Goal: Task Accomplishment & Management: Manage account settings

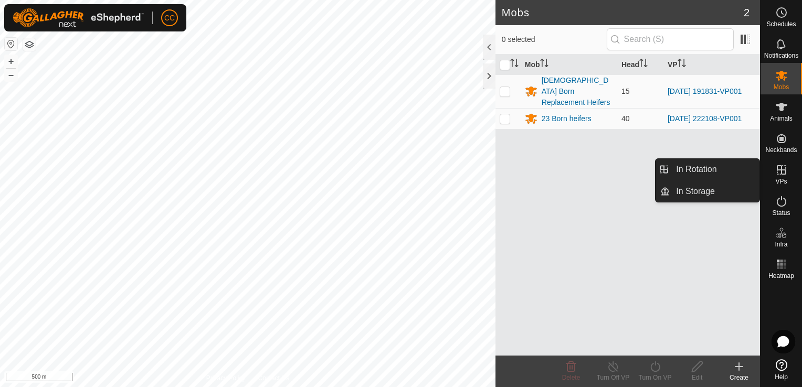
click at [783, 173] on icon at bounding box center [781, 170] width 13 height 13
click at [725, 173] on link "In Rotation" at bounding box center [715, 169] width 90 height 21
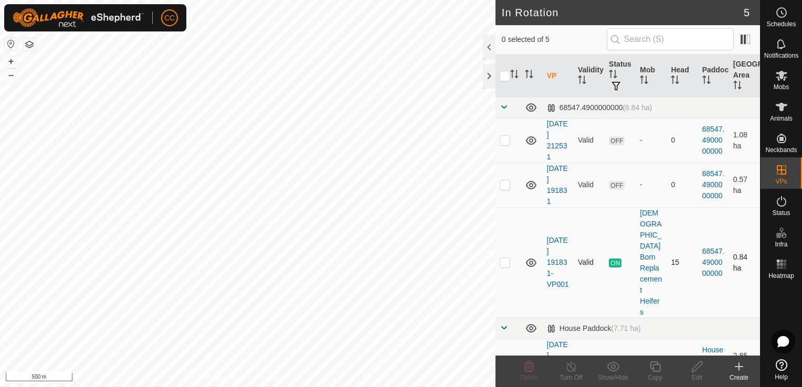
click at [505, 258] on p-checkbox at bounding box center [505, 262] width 11 height 8
checkbox input "true"
click at [8, 59] on button "+" at bounding box center [11, 61] width 13 height 13
click at [232, 0] on html "CC Schedules Notifications Mobs Animals Neckbands VPs Status Infra Heatmap Help…" at bounding box center [401, 193] width 802 height 387
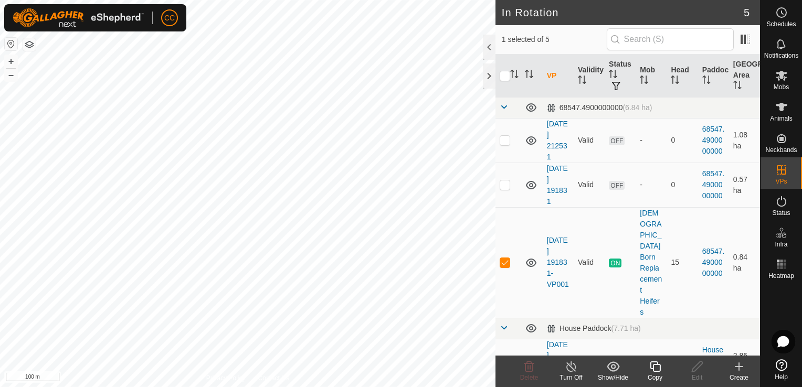
click at [655, 369] on icon at bounding box center [655, 367] width 13 height 13
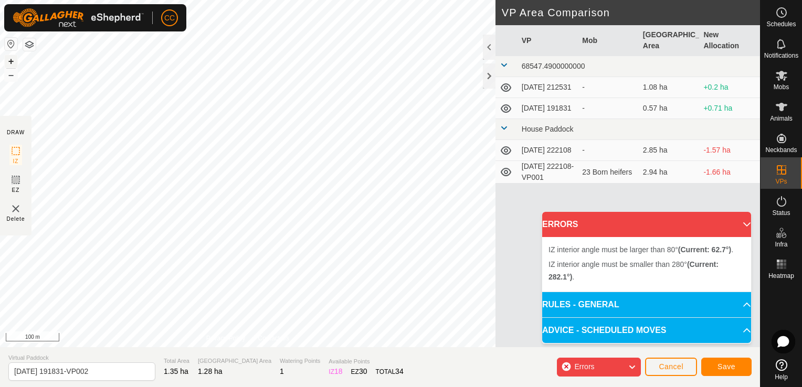
click at [9, 59] on button "+" at bounding box center [11, 61] width 13 height 13
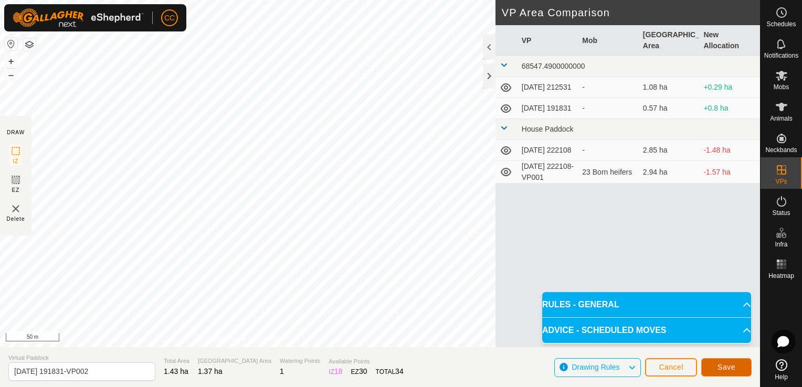
click at [733, 370] on span "Save" at bounding box center [727, 367] width 18 height 8
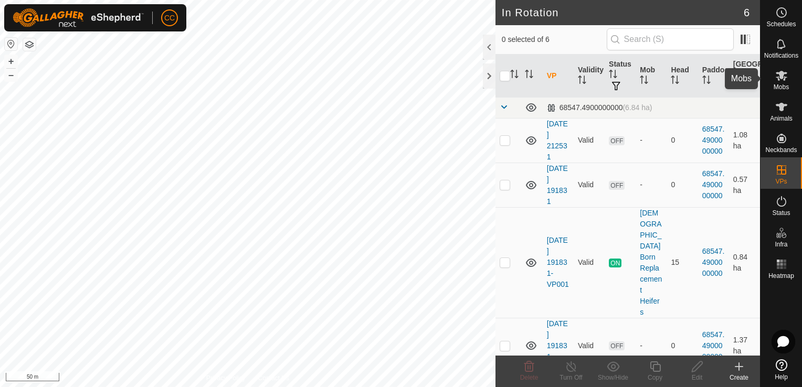
click at [783, 77] on icon at bounding box center [782, 76] width 12 height 10
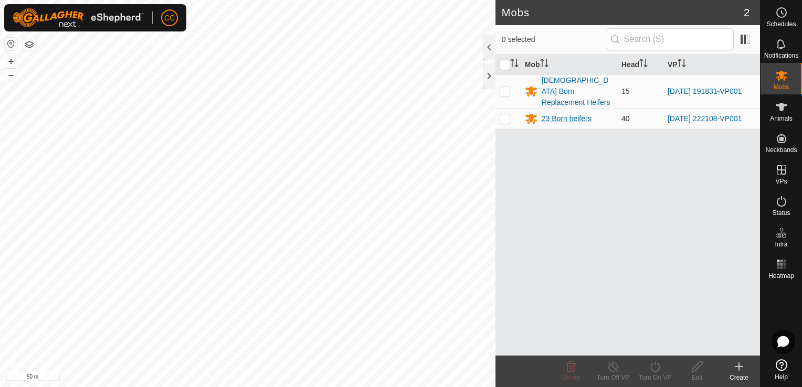
click at [559, 113] on div "23 Born heifers" at bounding box center [567, 118] width 50 height 11
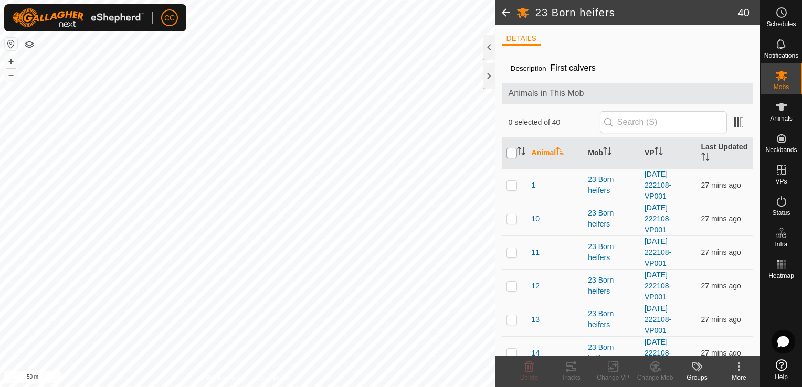
click at [511, 152] on input "checkbox" at bounding box center [512, 153] width 11 height 11
checkbox input "true"
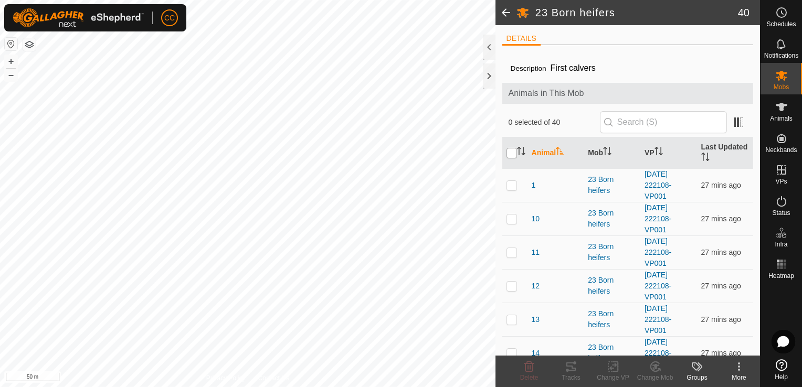
checkbox input "true"
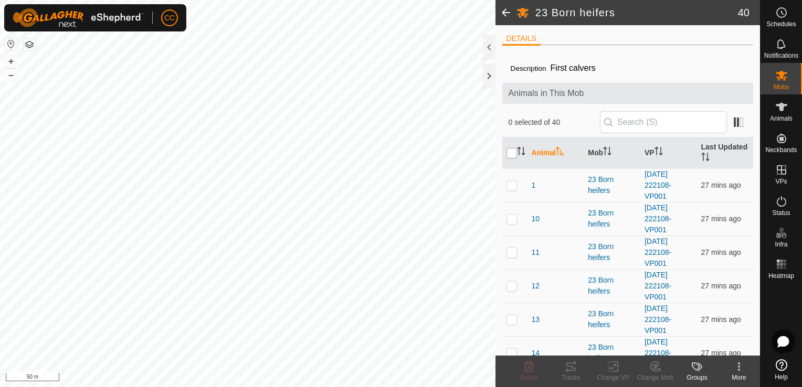
checkbox input "true"
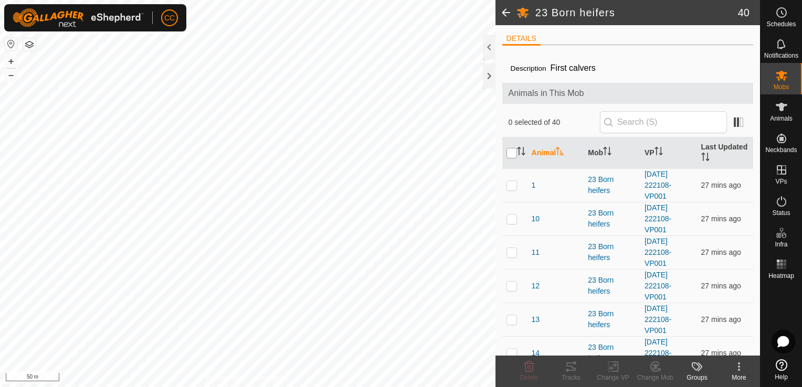
checkbox input "true"
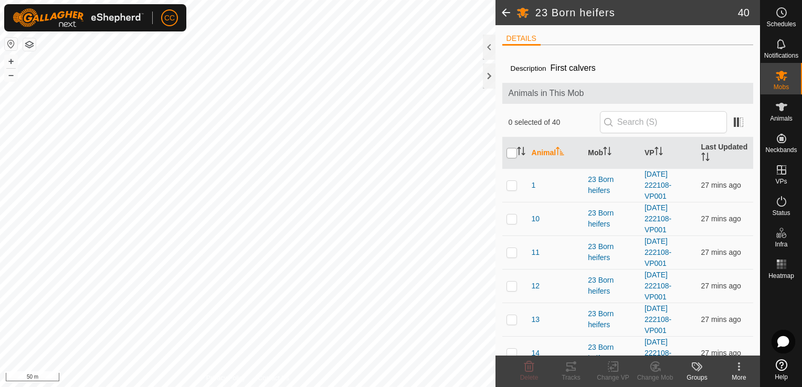
checkbox input "true"
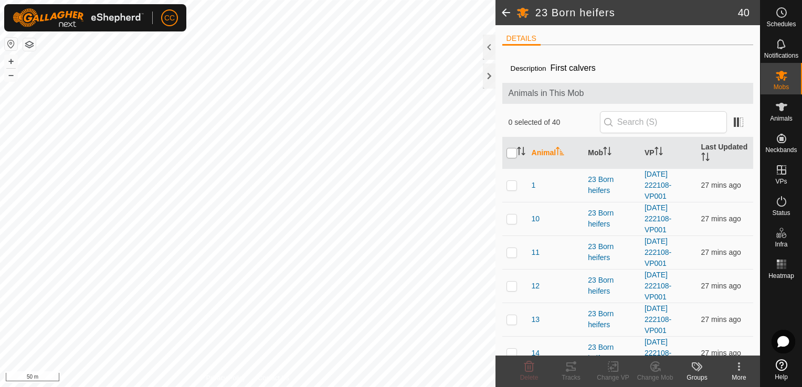
checkbox input "true"
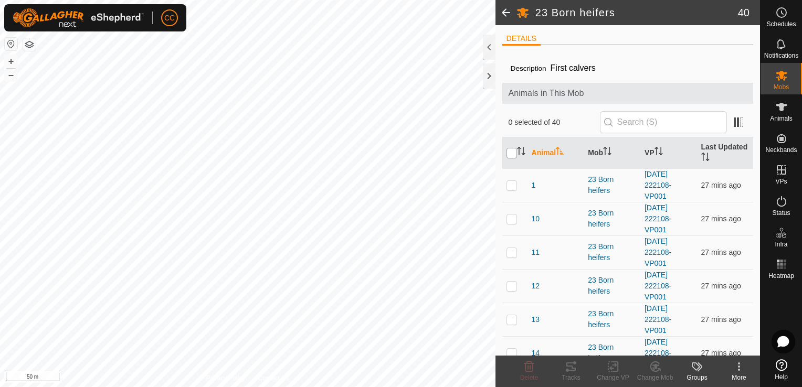
checkbox input "true"
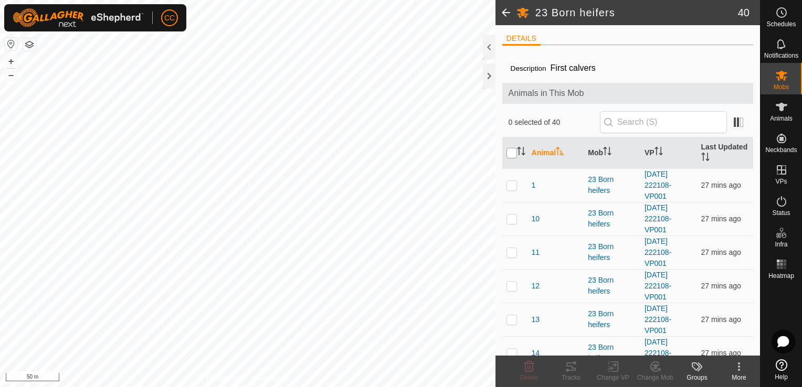
checkbox input "true"
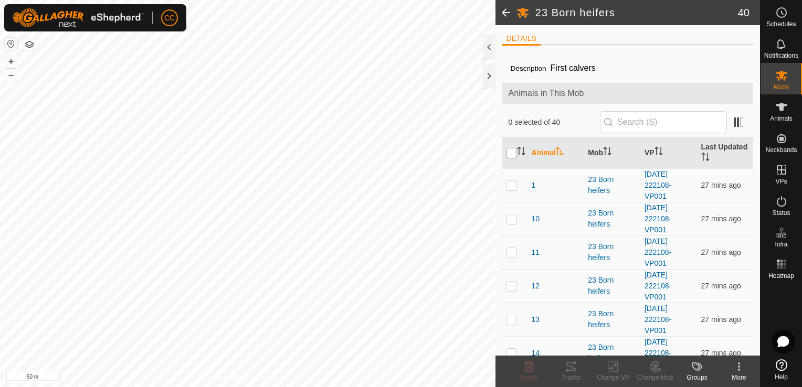
checkbox input "true"
click at [737, 369] on icon at bounding box center [739, 367] width 13 height 13
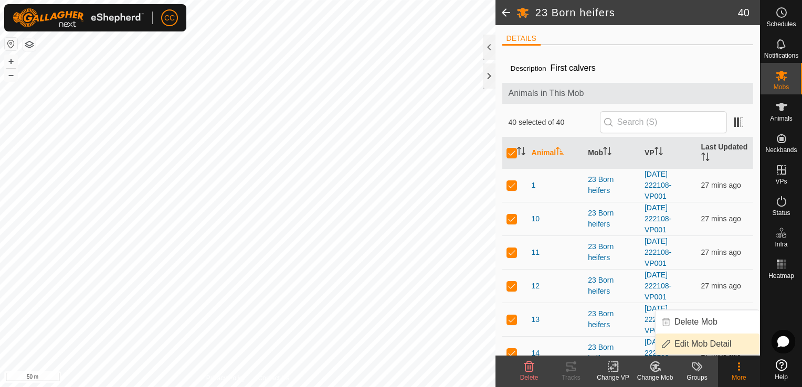
click at [719, 345] on link "Edit Mob Detail" at bounding box center [708, 344] width 104 height 21
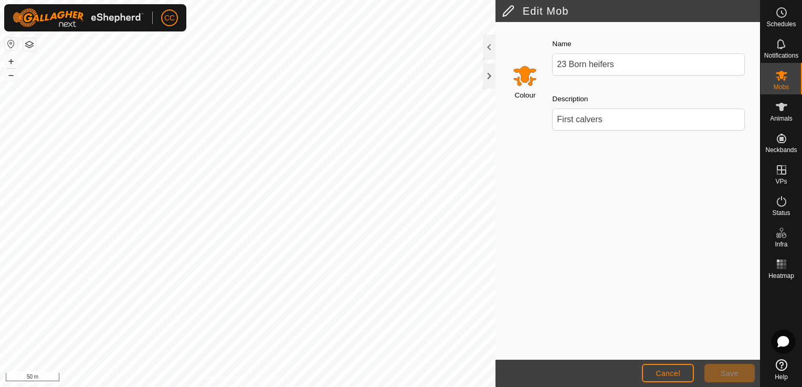
click at [526, 93] on label "Colour" at bounding box center [525, 95] width 21 height 11
click at [552, 76] on input "23 Born heifers" at bounding box center [648, 65] width 193 height 22
click at [526, 93] on label "Colour" at bounding box center [525, 95] width 21 height 11
click at [552, 76] on input "23 Born heifers" at bounding box center [648, 65] width 193 height 22
click at [525, 82] on input "Select a color" at bounding box center [524, 75] width 25 height 25
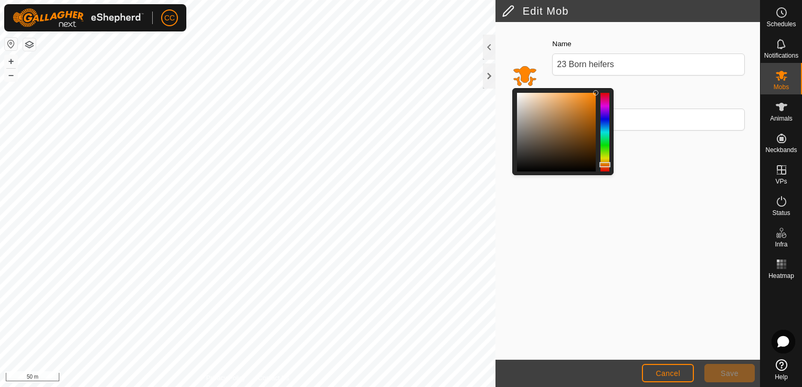
click at [668, 293] on div "Colour Name 23 Born heifers Description First calvers" at bounding box center [628, 191] width 265 height 338
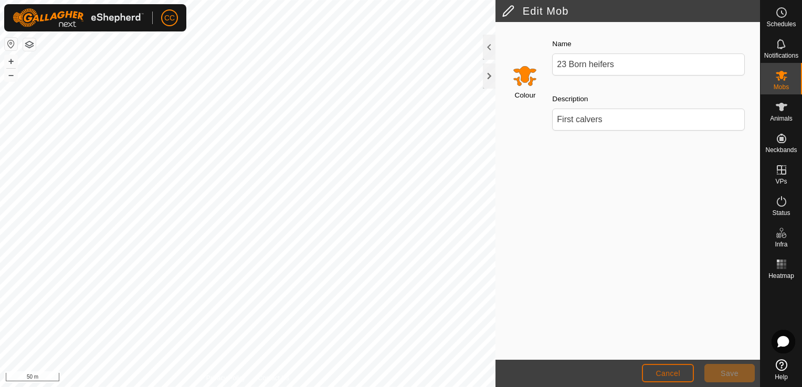
click at [674, 370] on span "Cancel" at bounding box center [668, 374] width 25 height 8
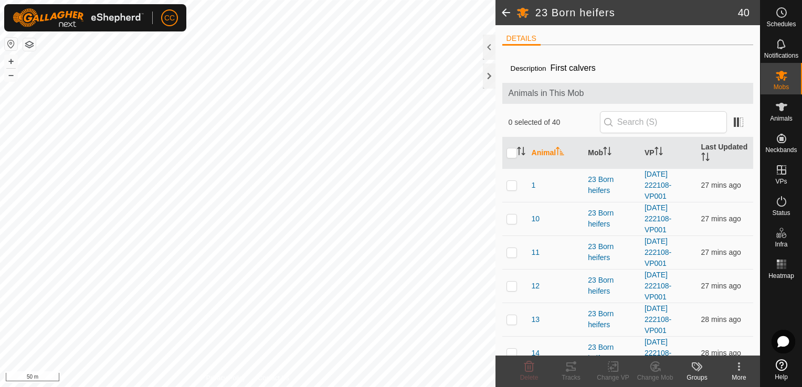
click at [505, 15] on span at bounding box center [506, 12] width 21 height 25
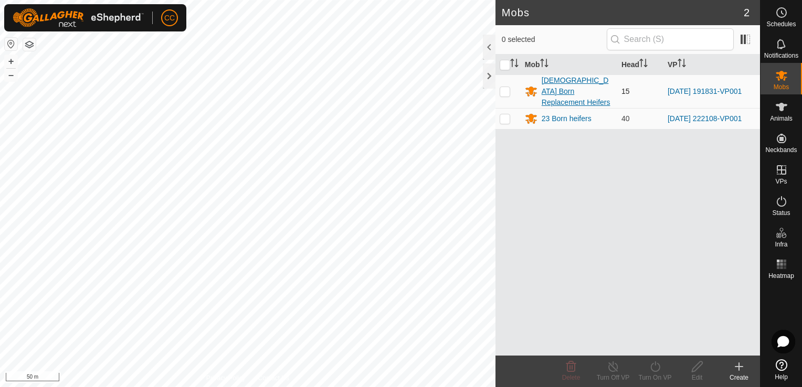
click at [557, 85] on div "[DEMOGRAPHIC_DATA] Born Replacement Heifers" at bounding box center [577, 91] width 71 height 33
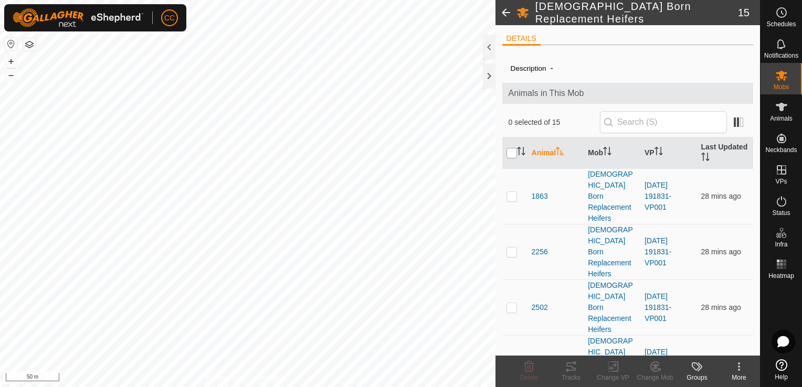
click at [510, 154] on input "checkbox" at bounding box center [512, 153] width 11 height 11
checkbox input "true"
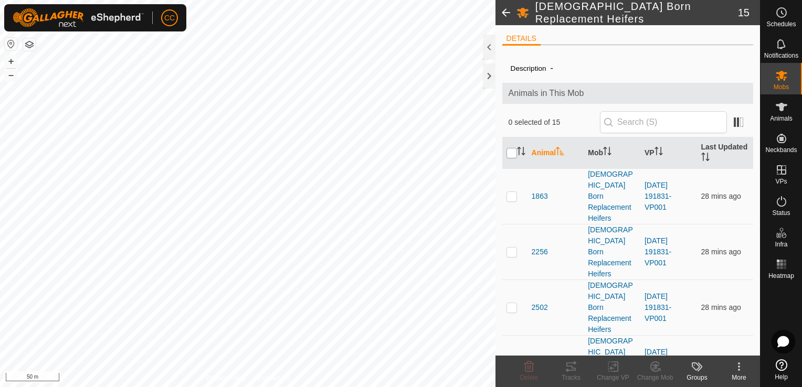
checkbox input "true"
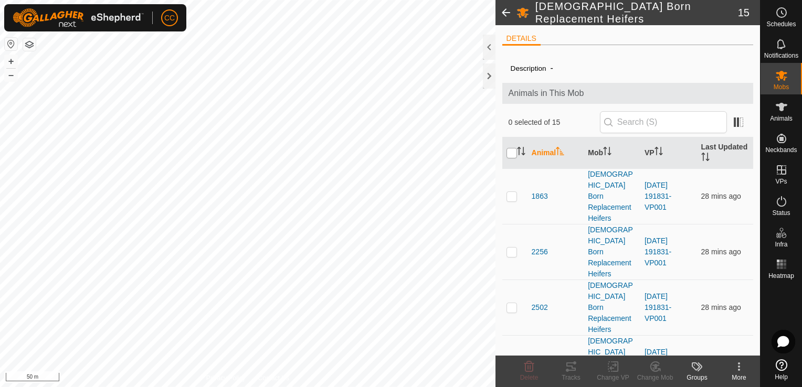
checkbox input "true"
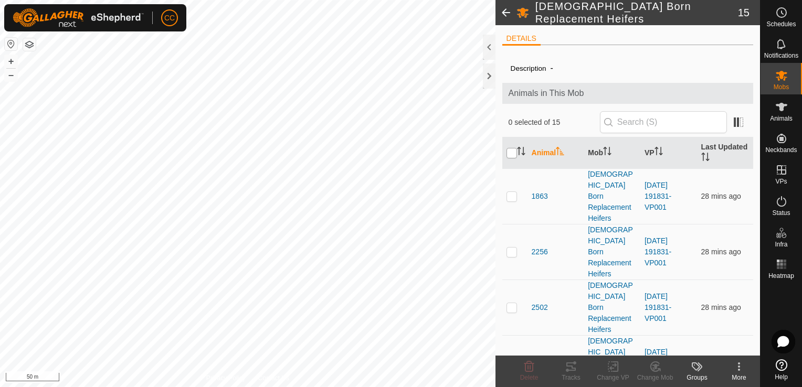
checkbox input "true"
click at [740, 366] on icon at bounding box center [739, 367] width 13 height 13
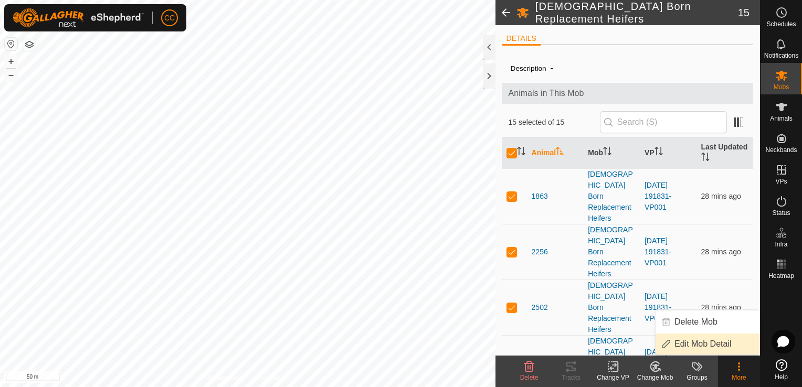
click at [712, 344] on link "Edit Mob Detail" at bounding box center [708, 344] width 104 height 21
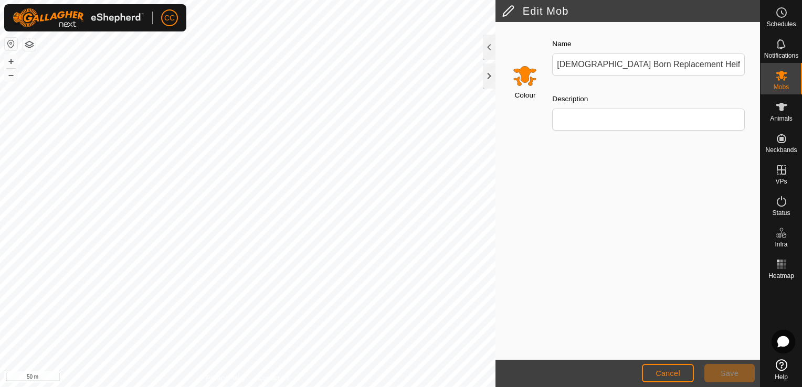
click at [523, 79] on input "Select a color" at bounding box center [524, 75] width 25 height 25
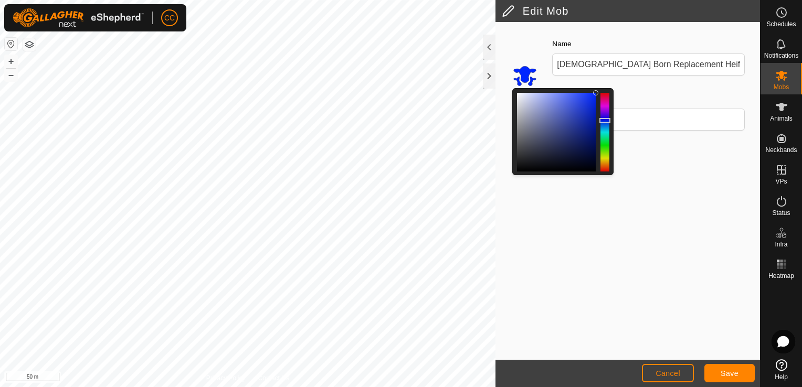
drag, startPoint x: 606, startPoint y: 163, endPoint x: 604, endPoint y: 121, distance: 42.1
click at [604, 121] on div at bounding box center [605, 120] width 11 height 5
click at [733, 373] on span "Save" at bounding box center [730, 374] width 18 height 8
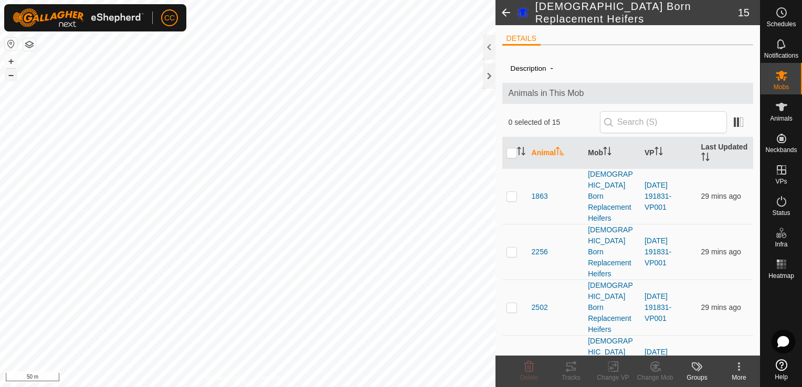
click at [11, 76] on button "–" at bounding box center [11, 75] width 13 height 13
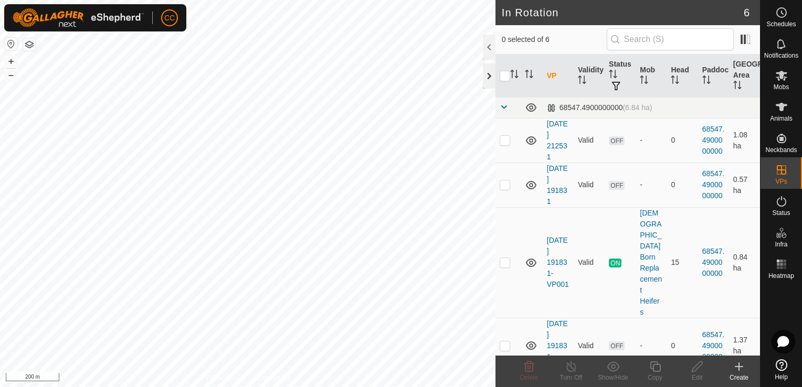
click at [487, 79] on div at bounding box center [489, 76] width 13 height 25
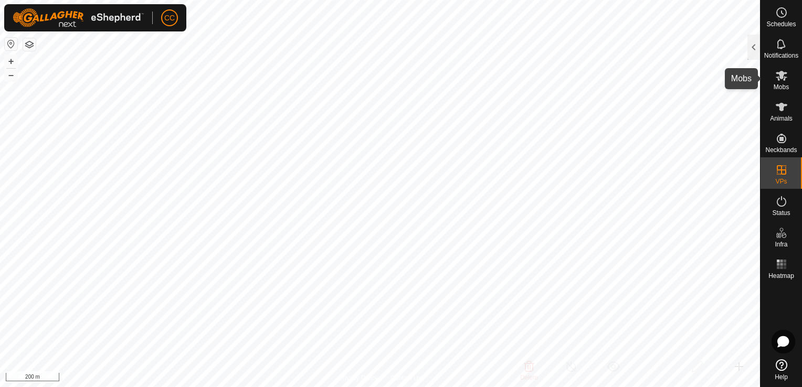
click at [785, 80] on icon at bounding box center [781, 75] width 13 height 13
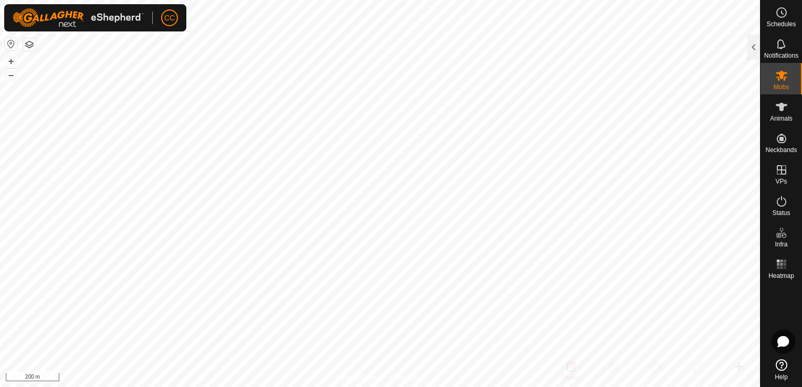
click at [785, 80] on icon at bounding box center [781, 75] width 13 height 13
click at [753, 44] on div at bounding box center [754, 47] width 13 height 25
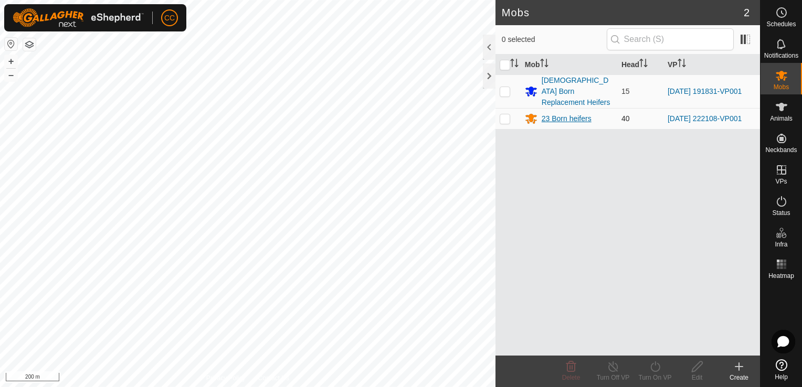
click at [563, 113] on div "23 Born heifers" at bounding box center [567, 118] width 50 height 11
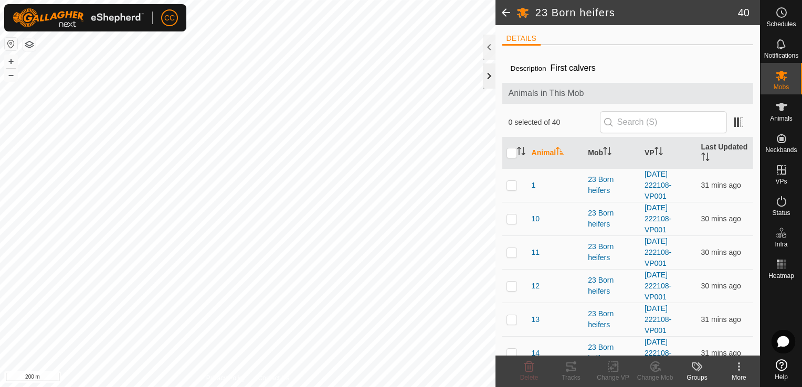
click at [491, 76] on div at bounding box center [489, 76] width 13 height 25
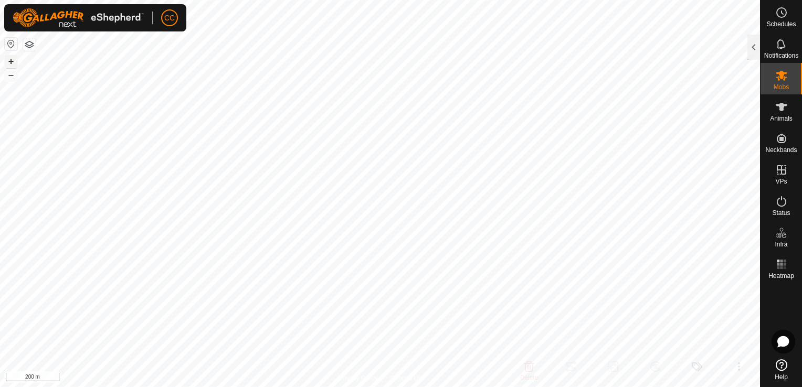
click at [9, 62] on button "+" at bounding box center [11, 61] width 13 height 13
